Goal: Complete application form: Complete application form

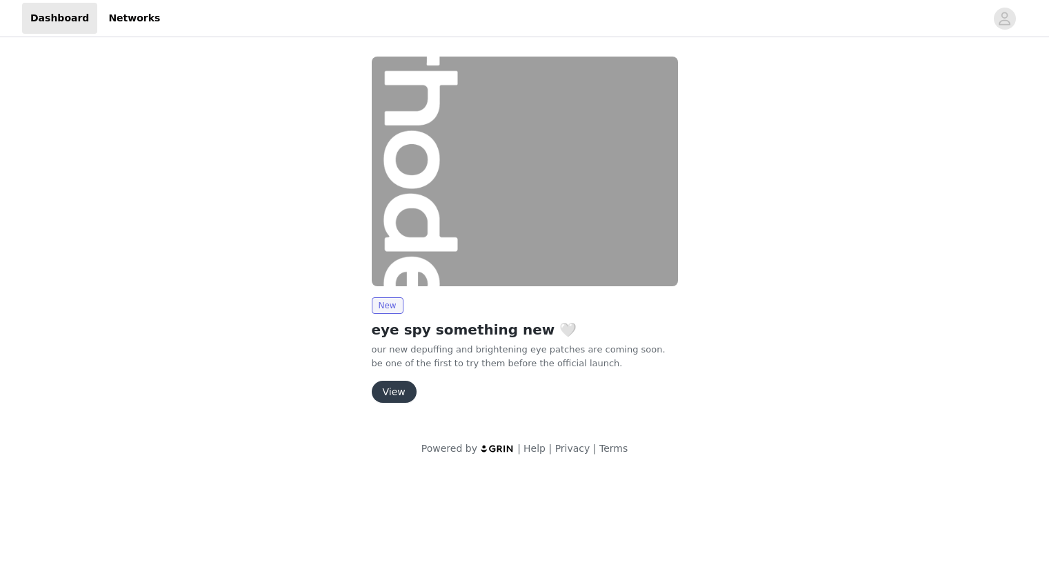
click at [403, 385] on button "View" at bounding box center [394, 392] width 45 height 22
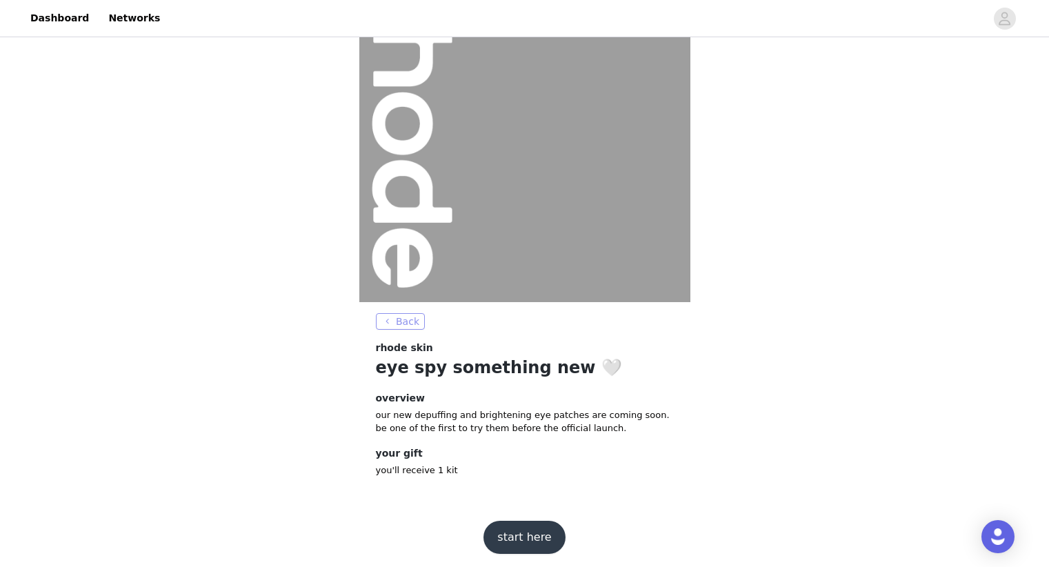
scroll to position [73, 0]
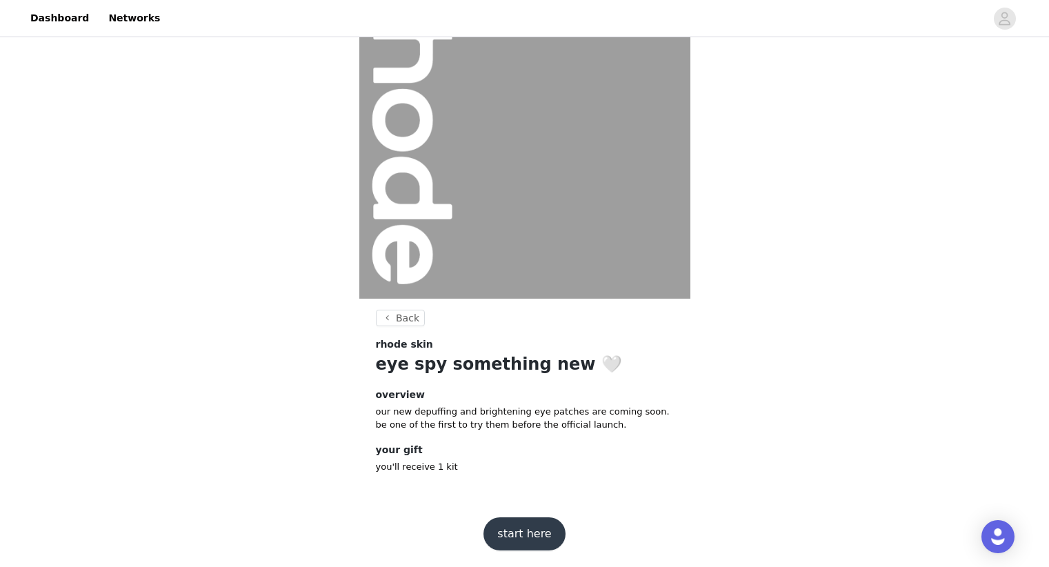
click at [511, 530] on button "start here" at bounding box center [523, 533] width 81 height 33
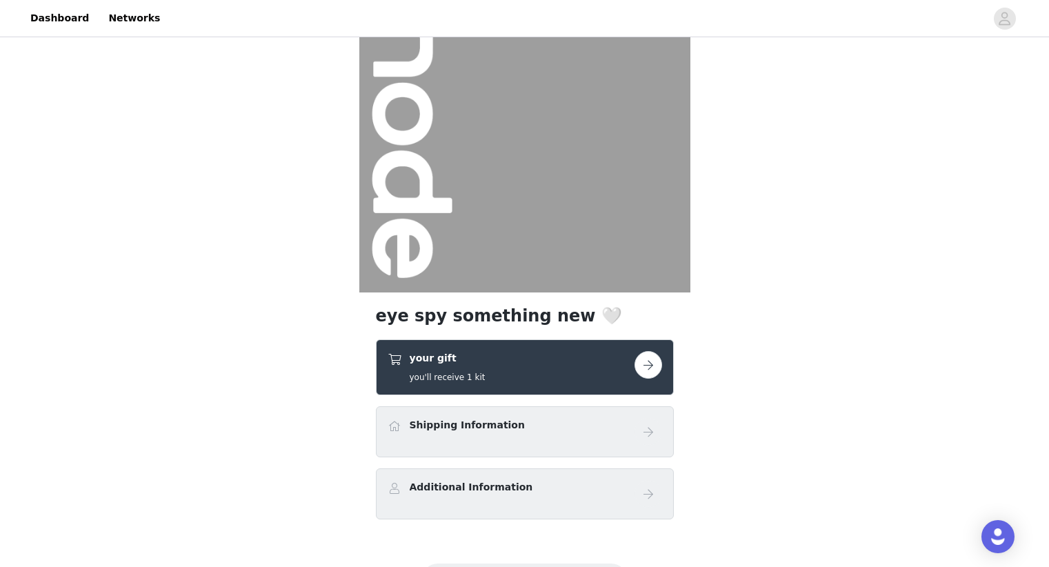
scroll to position [148, 0]
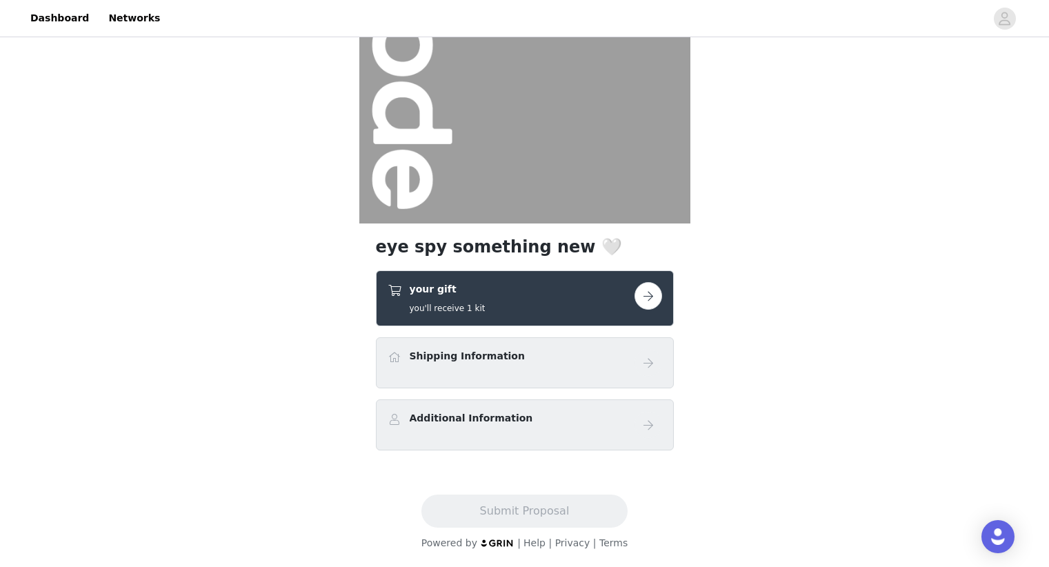
click at [500, 387] on div "Shipping Information" at bounding box center [525, 362] width 298 height 51
click at [643, 296] on button "button" at bounding box center [649, 296] width 28 height 28
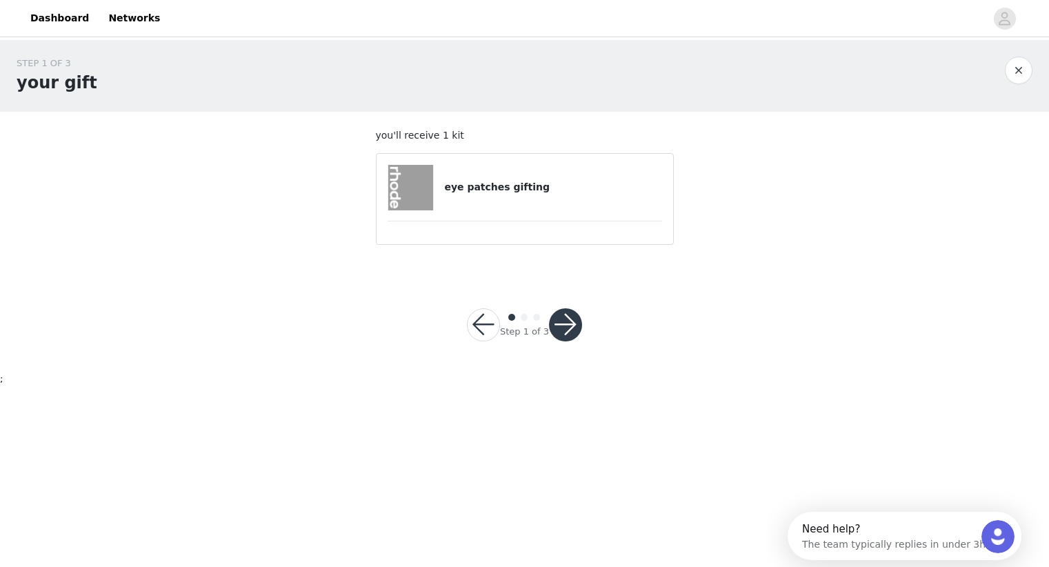
click at [445, 190] on h4 "eye patches gifting" at bounding box center [552, 187] width 217 height 14
click at [574, 319] on button "button" at bounding box center [565, 324] width 33 height 33
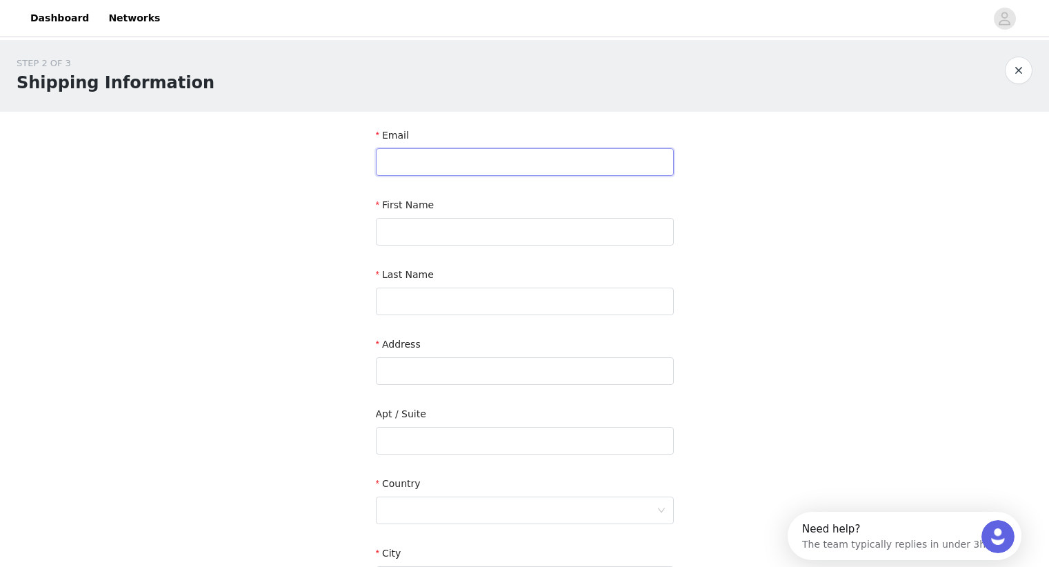
click at [408, 157] on input "text" at bounding box center [525, 162] width 298 height 28
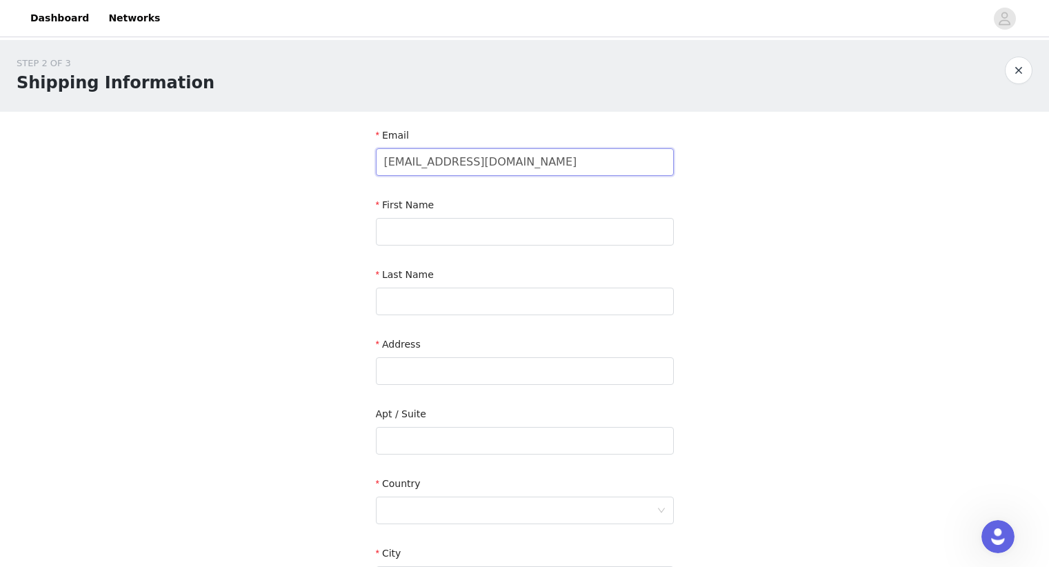
type input "[EMAIL_ADDRESS][DOMAIN_NAME]"
type input "Tezza"
type input "[PERSON_NAME]"
type input "[STREET_ADDRESS]"
click at [459, 515] on div at bounding box center [520, 510] width 272 height 26
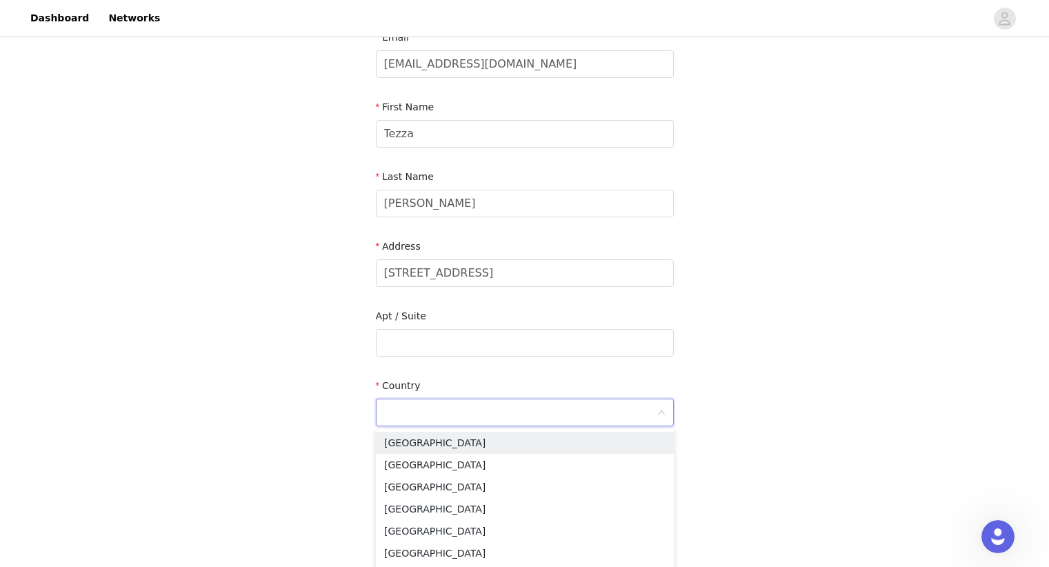
scroll to position [99, 0]
click at [421, 442] on li "[GEOGRAPHIC_DATA]" at bounding box center [525, 442] width 298 height 22
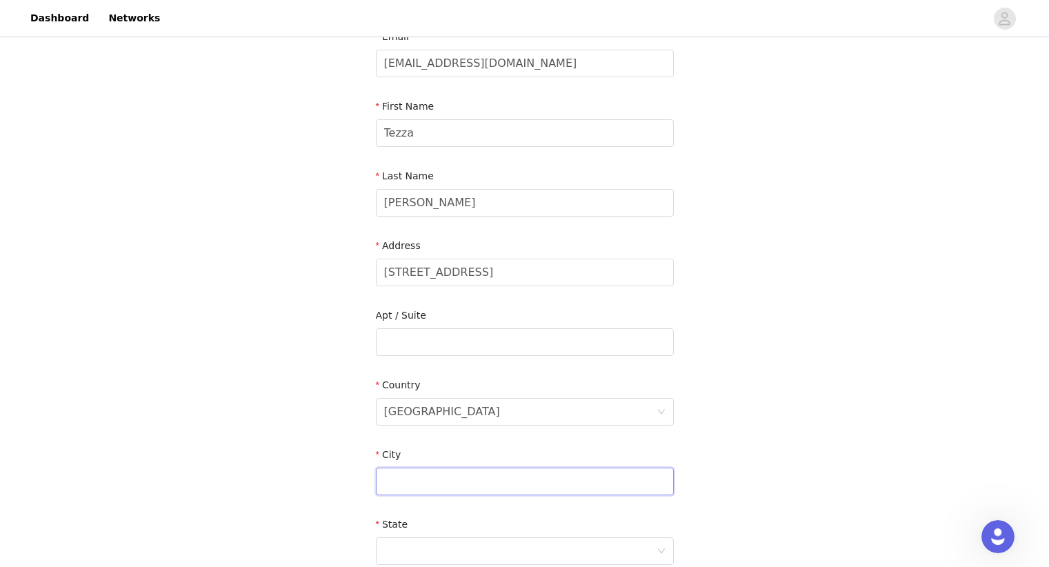
click at [423, 479] on input "text" at bounding box center [525, 482] width 298 height 28
type input "[GEOGRAPHIC_DATA]"
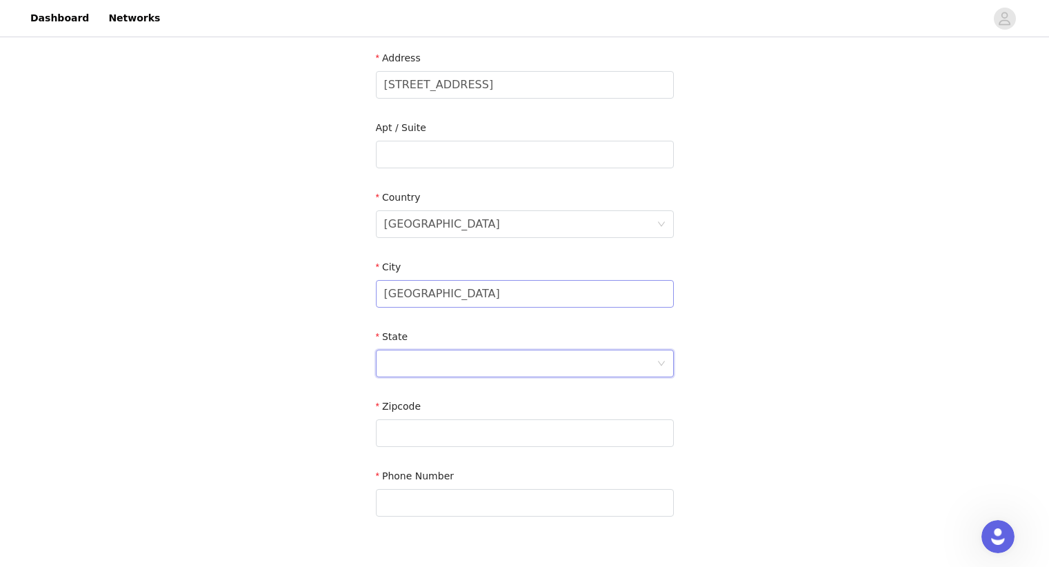
scroll to position [309, 0]
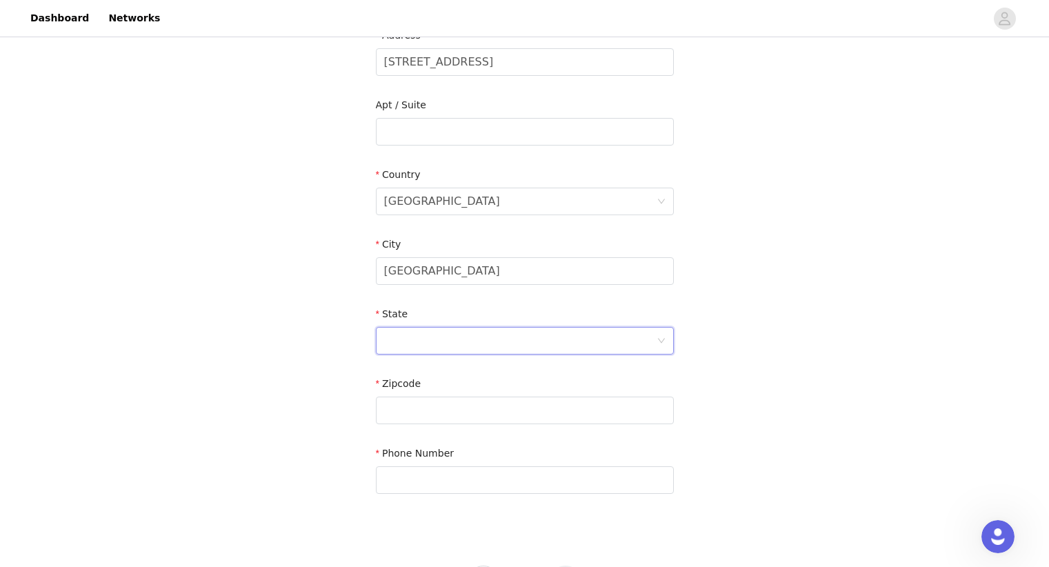
click at [397, 343] on div at bounding box center [520, 341] width 272 height 26
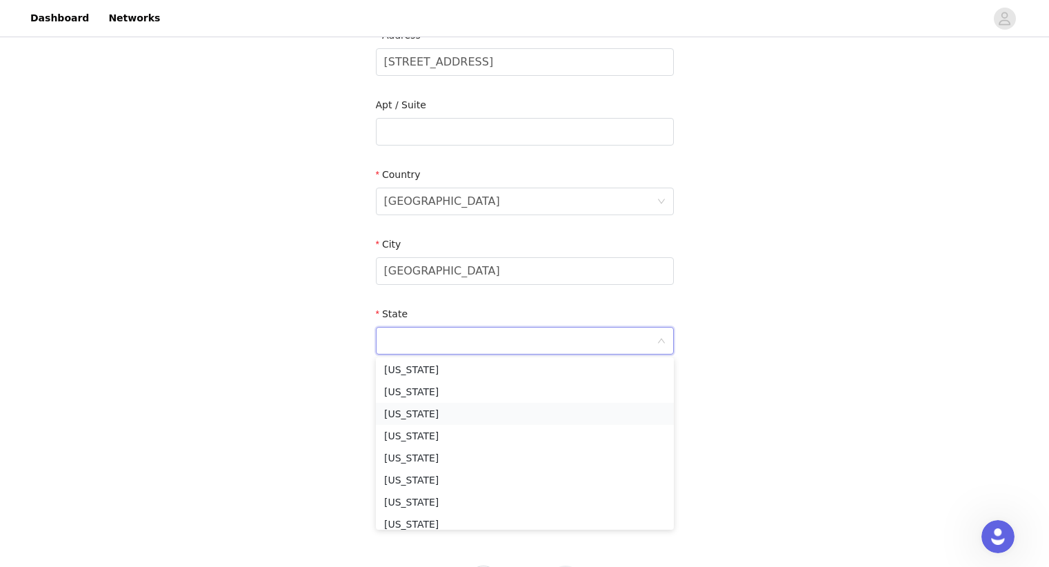
scroll to position [152, 0]
click at [408, 396] on li "[US_STATE]" at bounding box center [525, 395] width 298 height 22
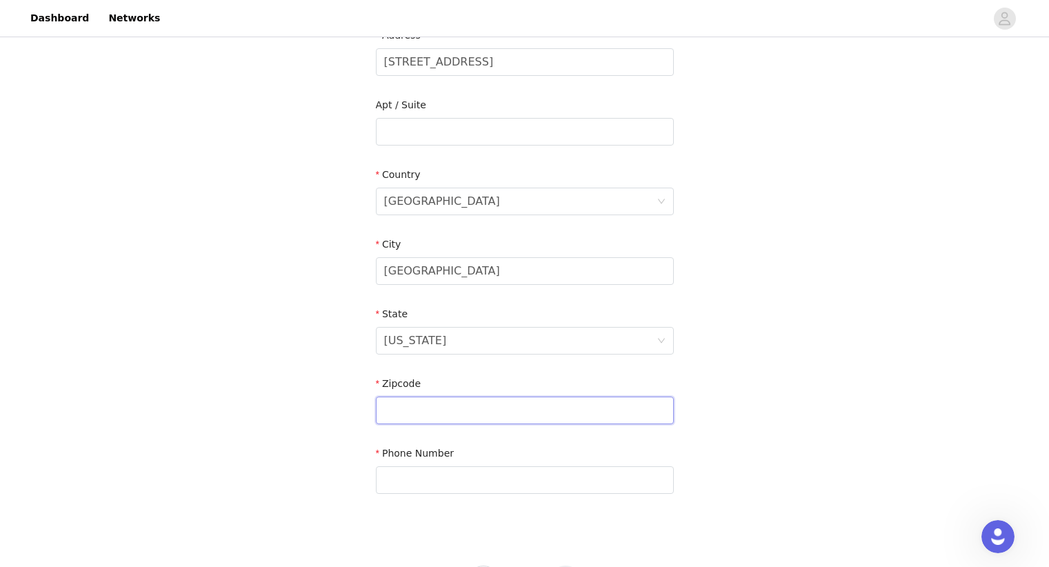
click at [408, 397] on input "text" at bounding box center [525, 411] width 298 height 28
type input "90291"
type input "2038589342"
click at [281, 408] on div "STEP 2 OF 3 Shipping Information Email [EMAIL_ADDRESS][DOMAIN_NAME] First Name …" at bounding box center [524, 131] width 1049 height 801
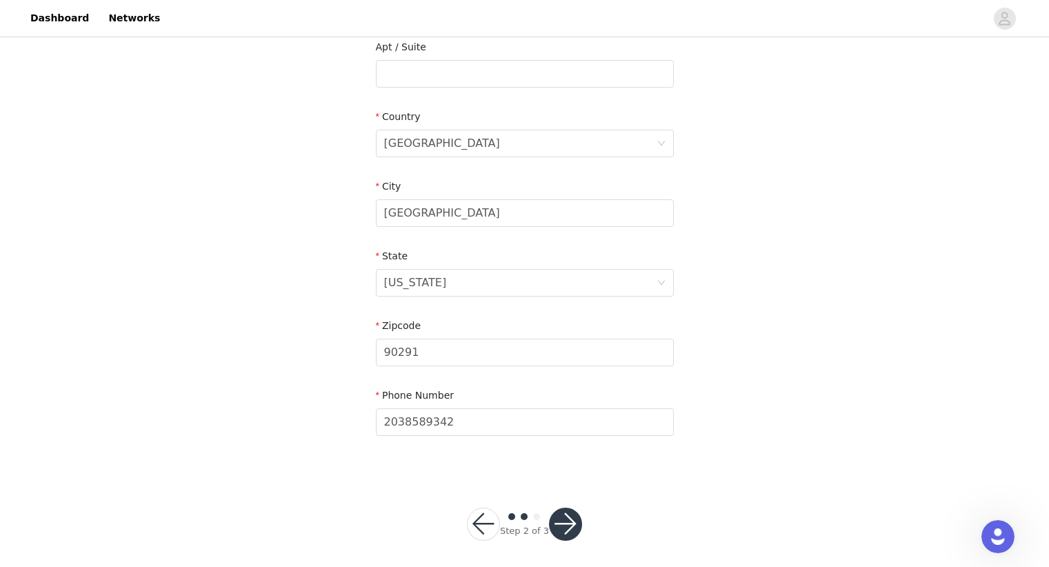
scroll to position [373, 0]
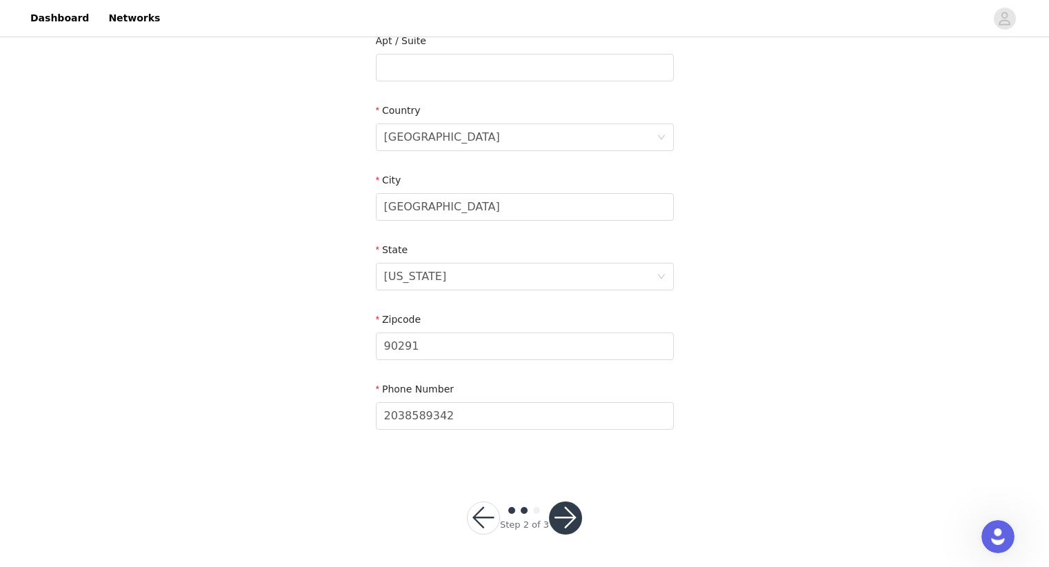
click at [569, 523] on button "button" at bounding box center [565, 517] width 33 height 33
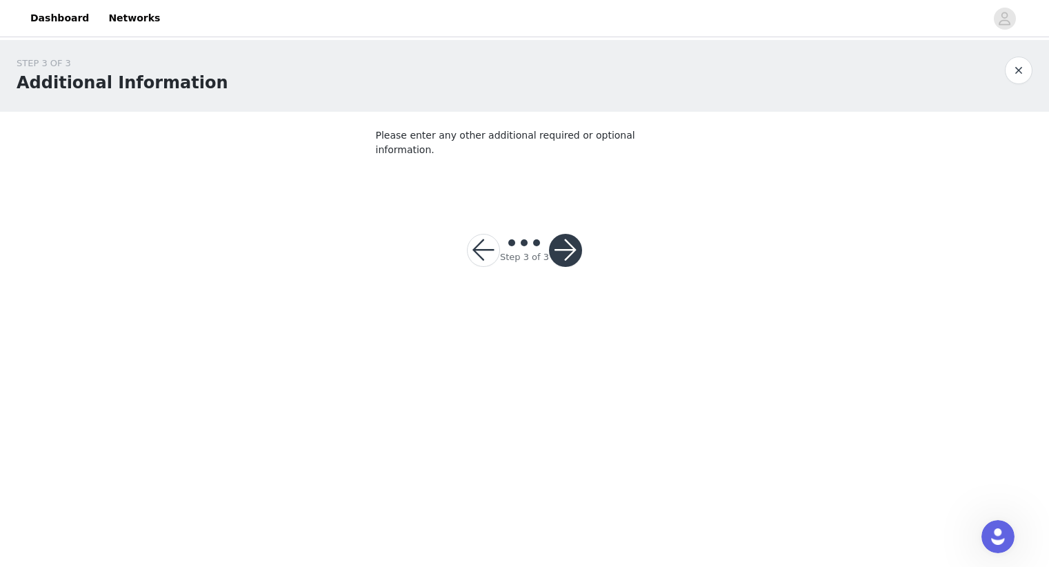
click at [570, 234] on button "button" at bounding box center [565, 250] width 33 height 33
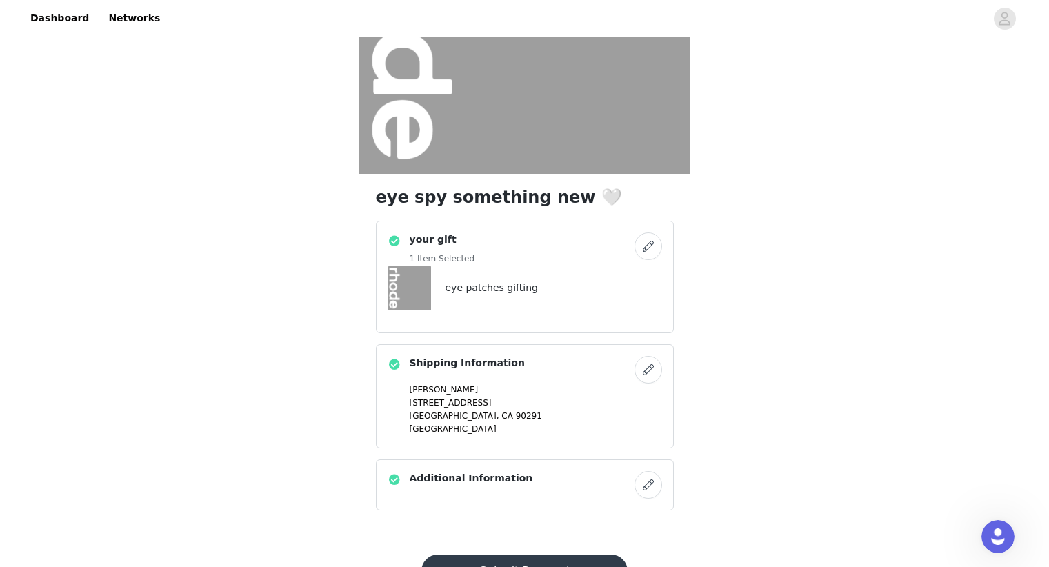
scroll to position [258, 0]
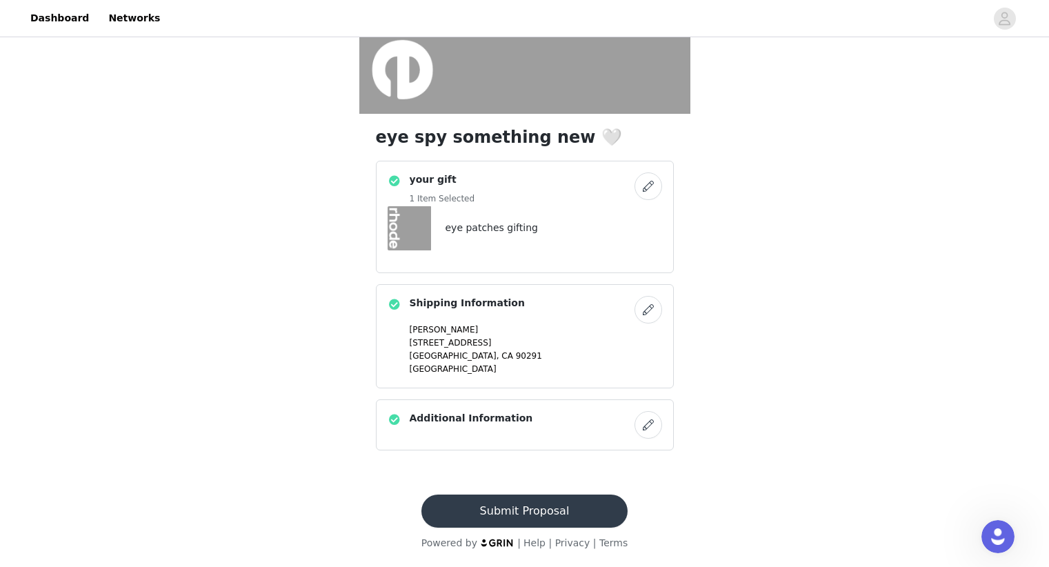
click at [548, 525] on button "Submit Proposal" at bounding box center [524, 511] width 206 height 33
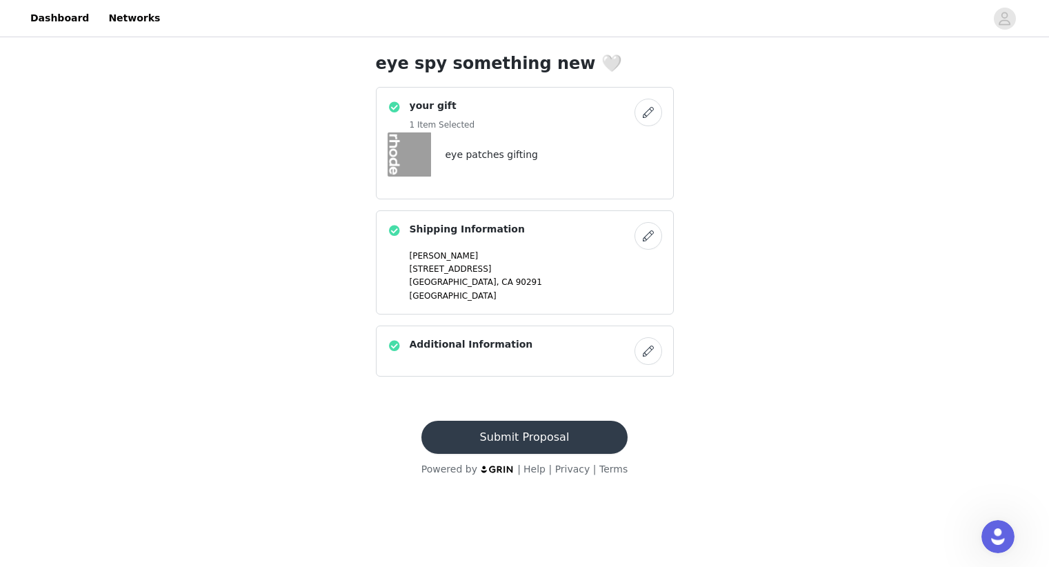
scroll to position [0, 0]
